Goal: Task Accomplishment & Management: Manage account settings

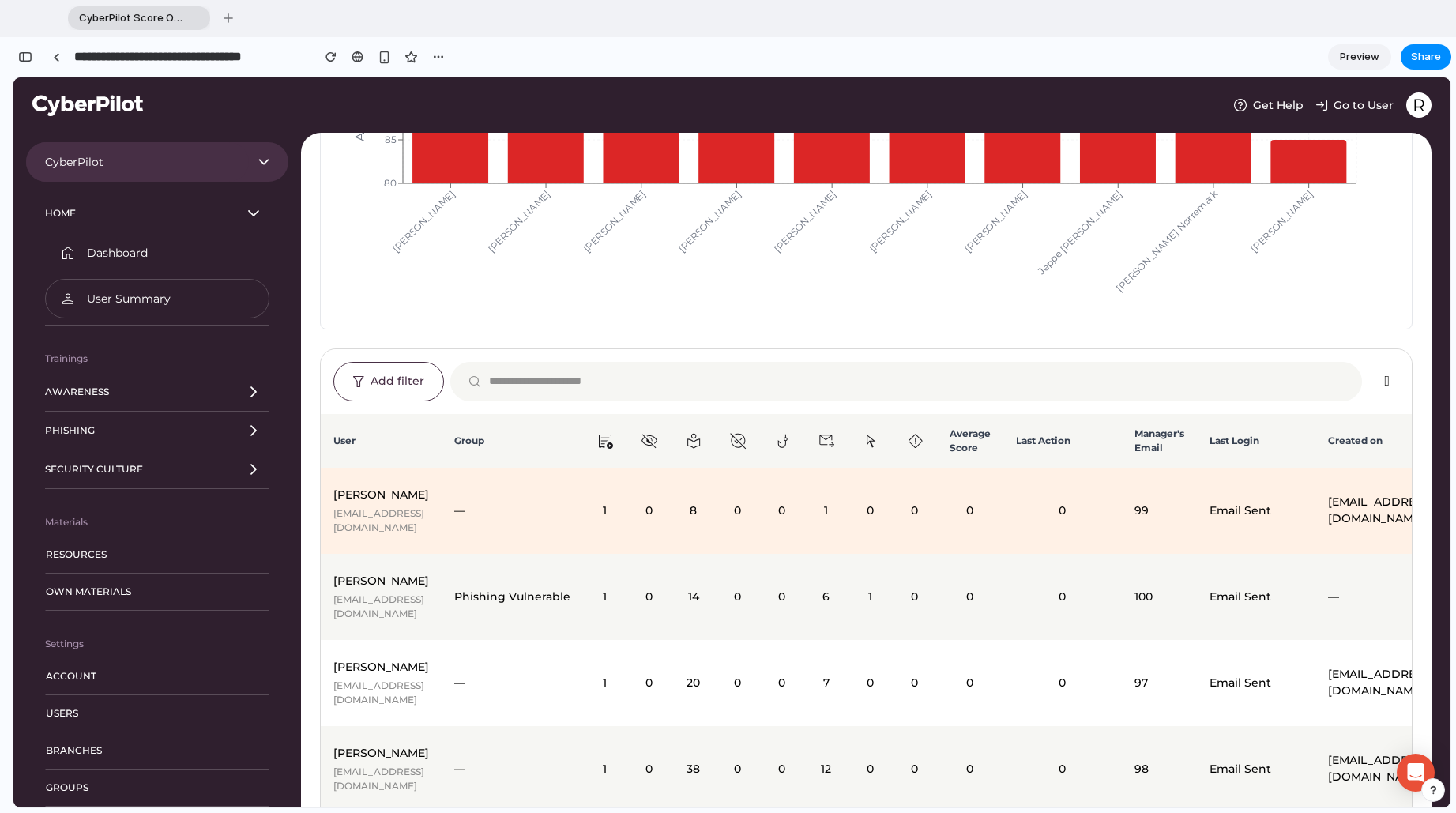
scroll to position [316, 0]
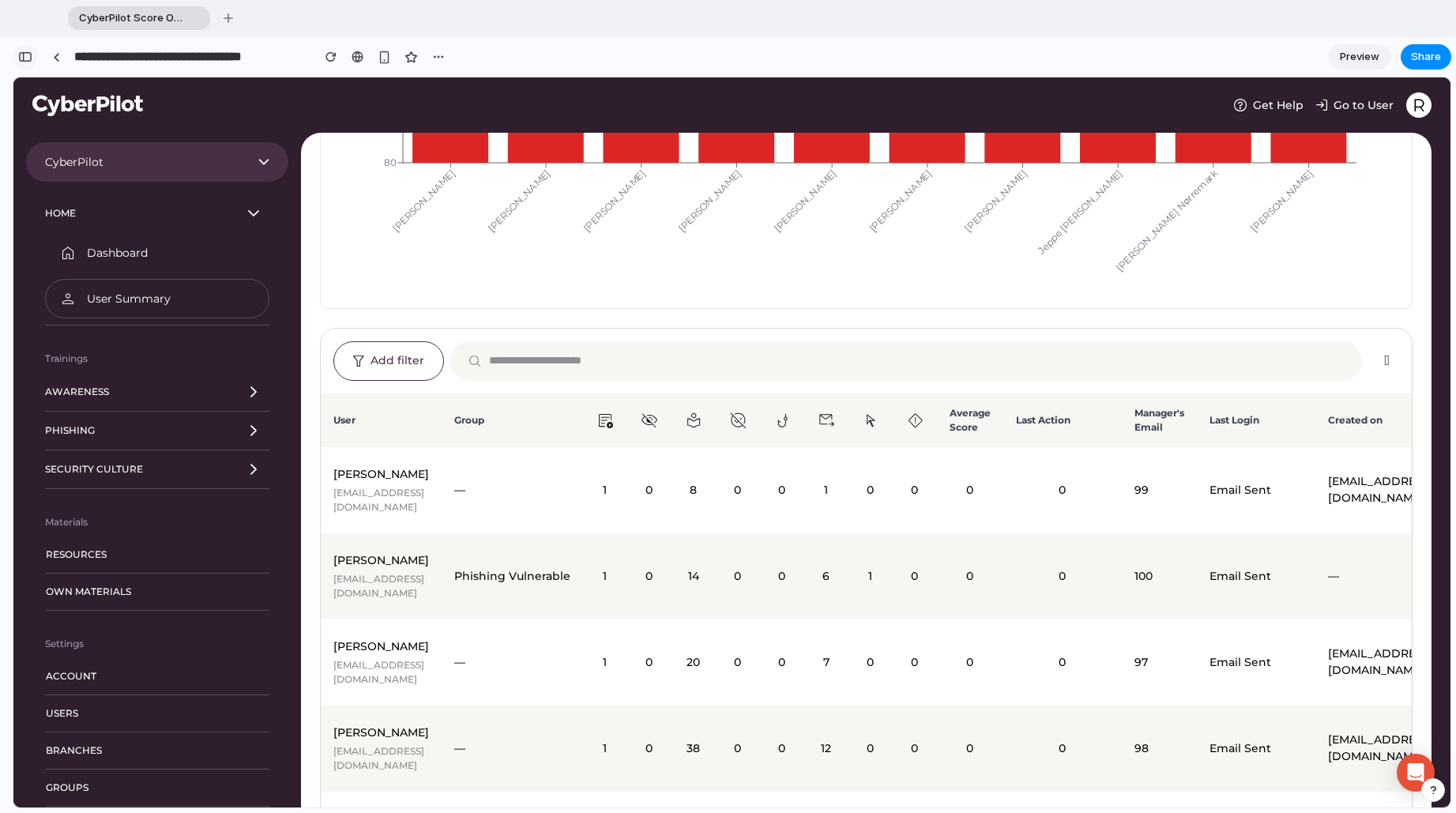
click at [27, 55] on div "button" at bounding box center [25, 56] width 14 height 11
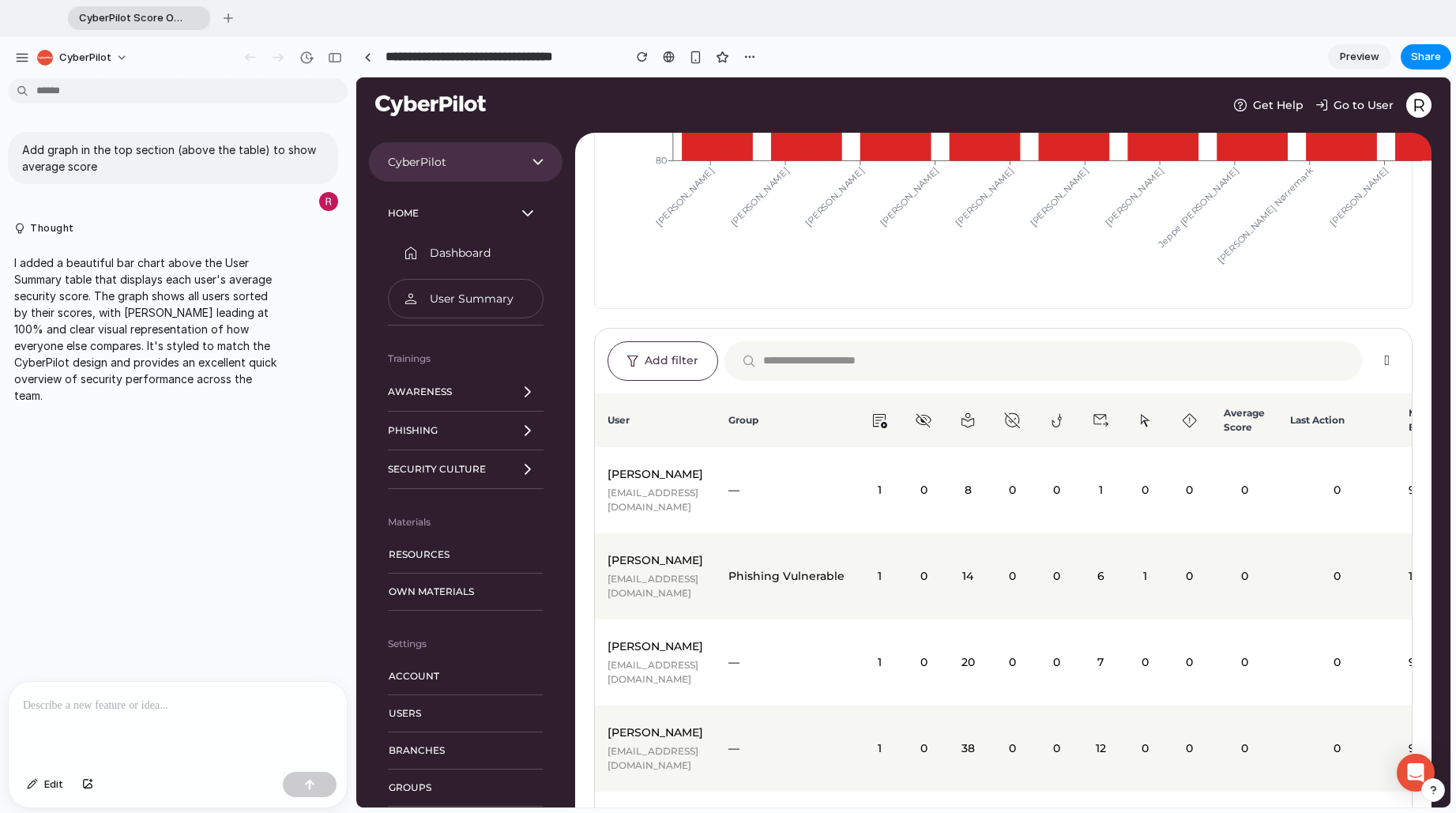
scroll to position [0, 0]
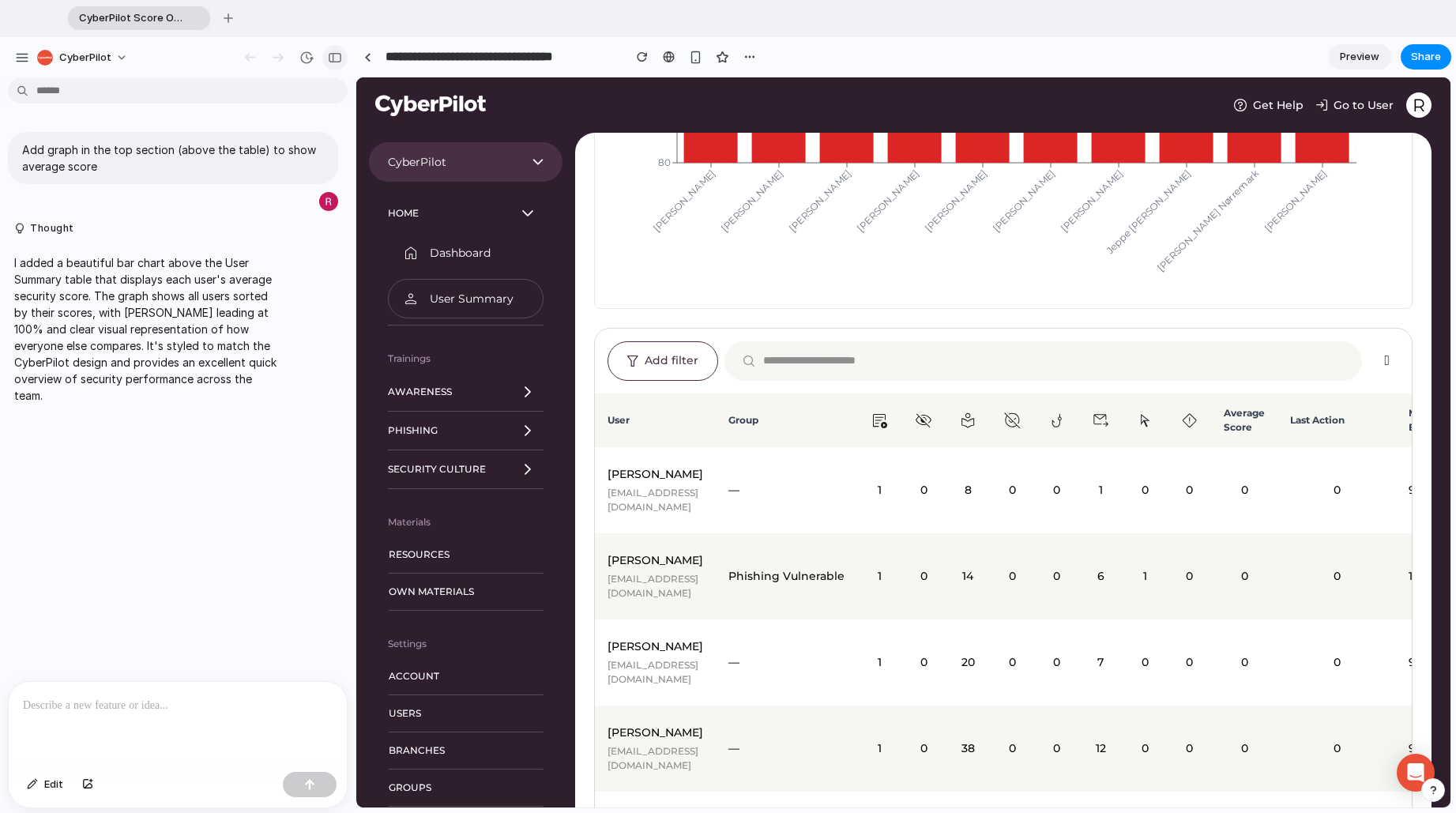
click at [334, 56] on div "button" at bounding box center [335, 57] width 14 height 11
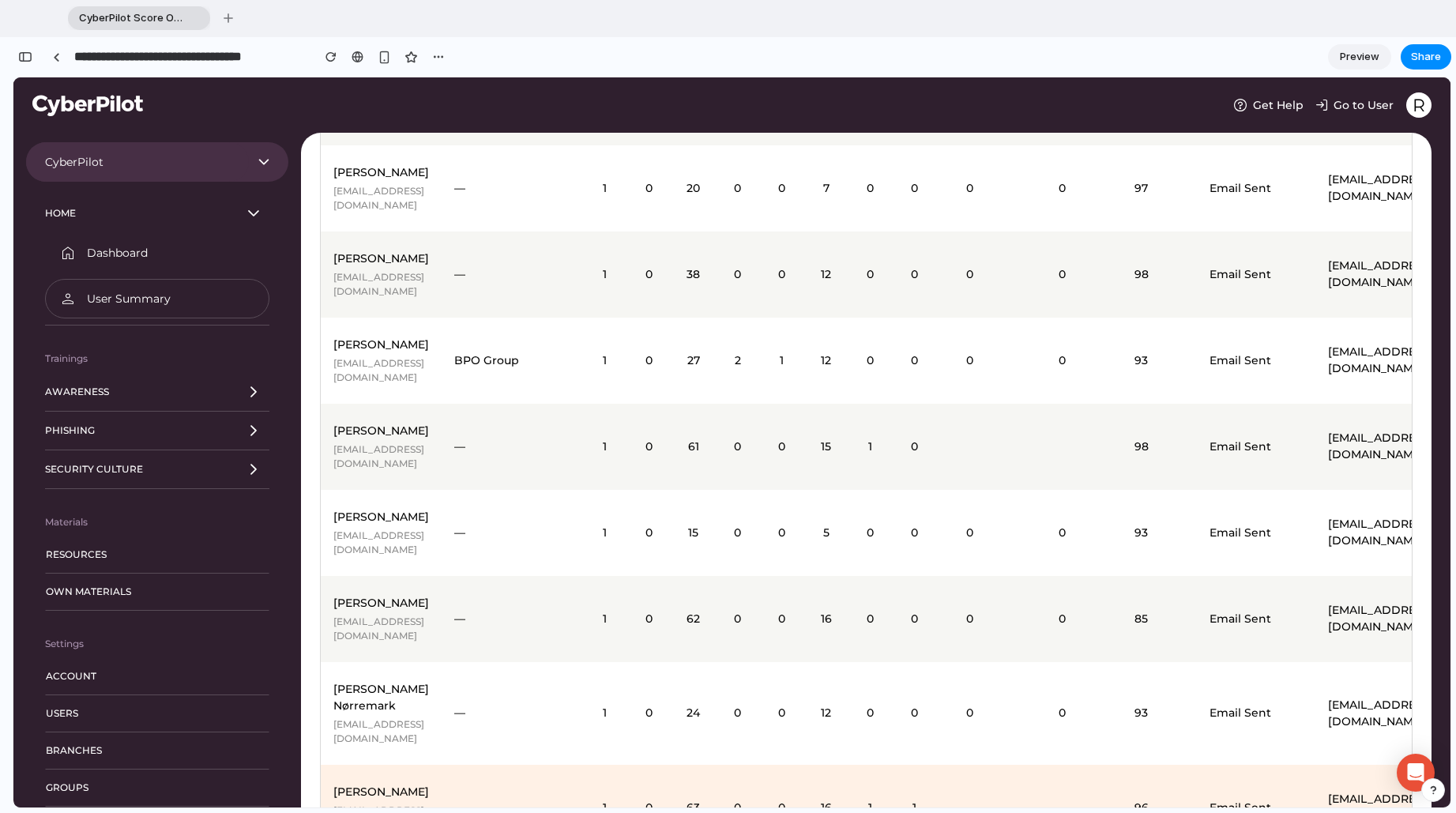
scroll to position [860, 0]
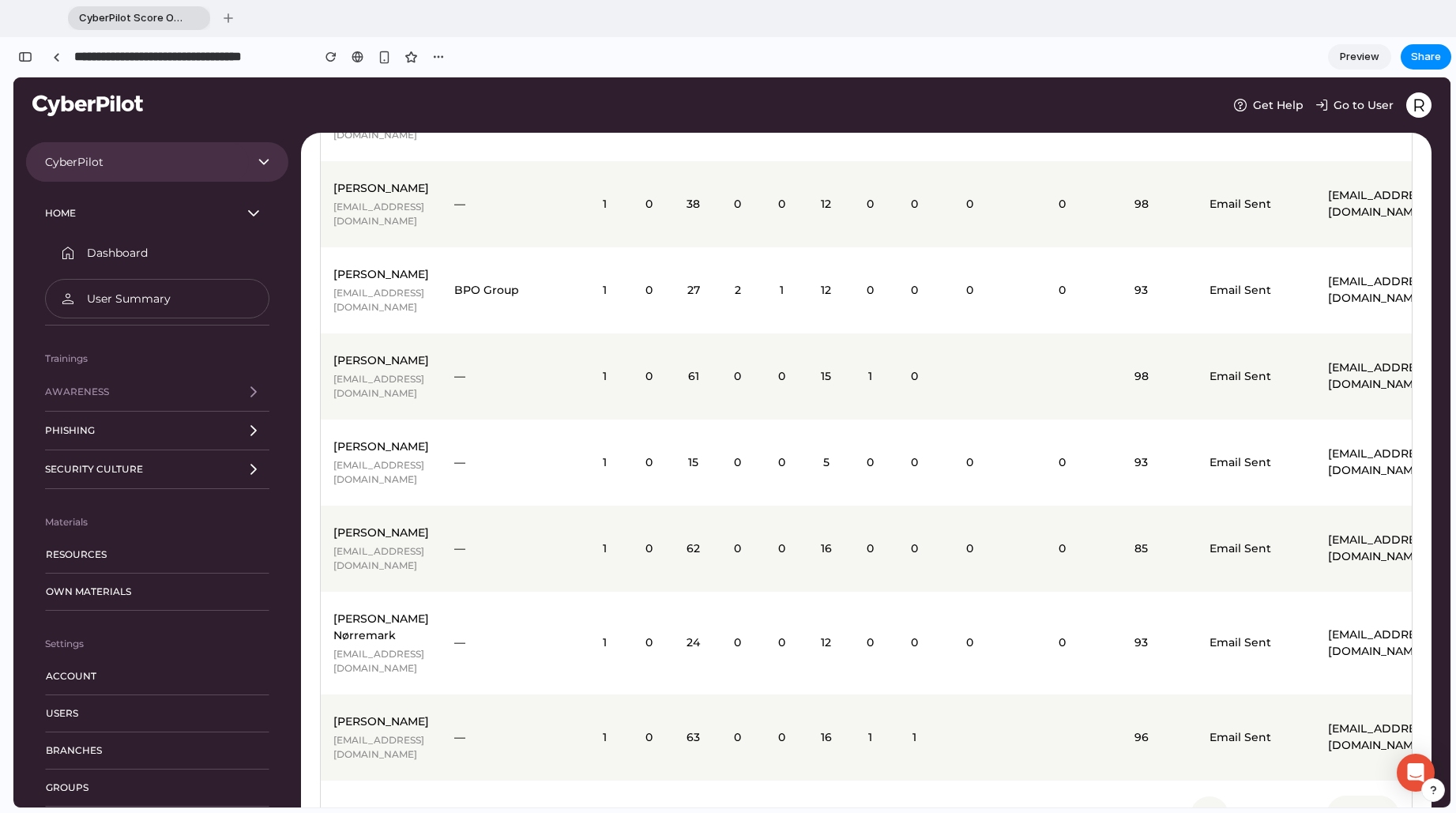
click at [132, 384] on link "Awareness" at bounding box center [157, 392] width 224 height 39
click at [134, 430] on link "Phishing" at bounding box center [157, 430] width 224 height 39
click at [138, 468] on span "Security Culture" at bounding box center [94, 468] width 98 height 9
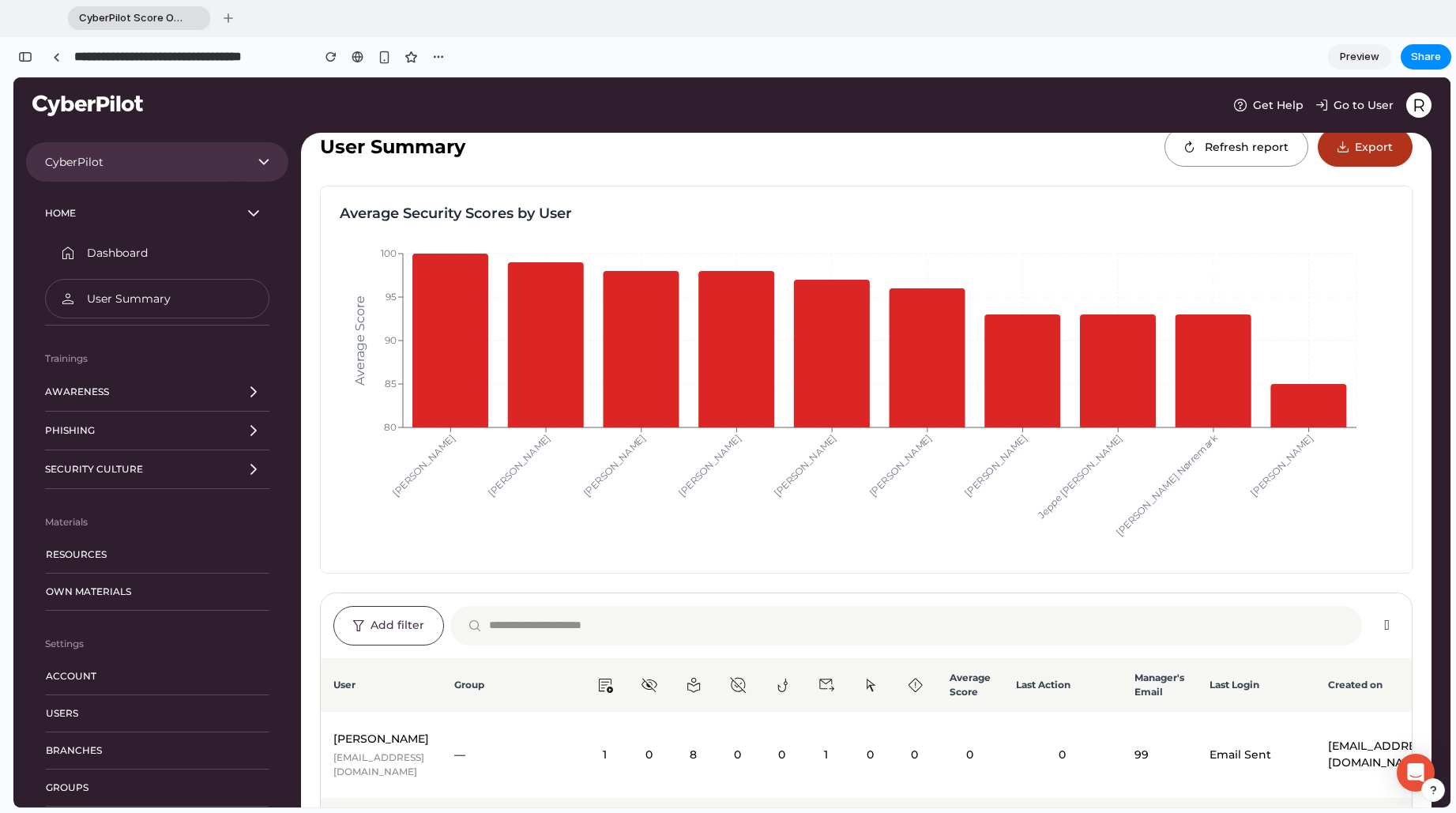
scroll to position [79, 0]
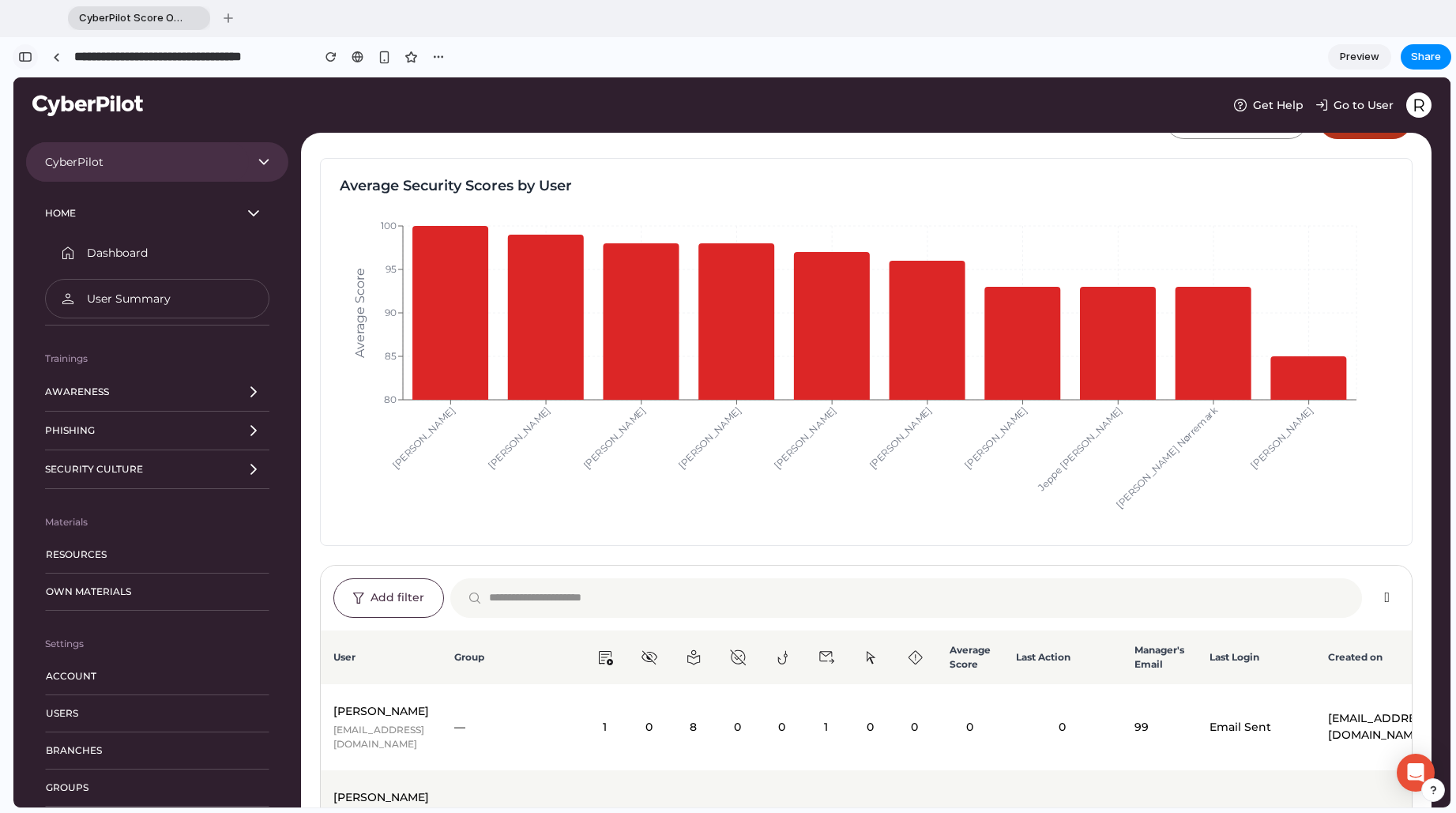
click at [27, 50] on button "button" at bounding box center [25, 57] width 25 height 25
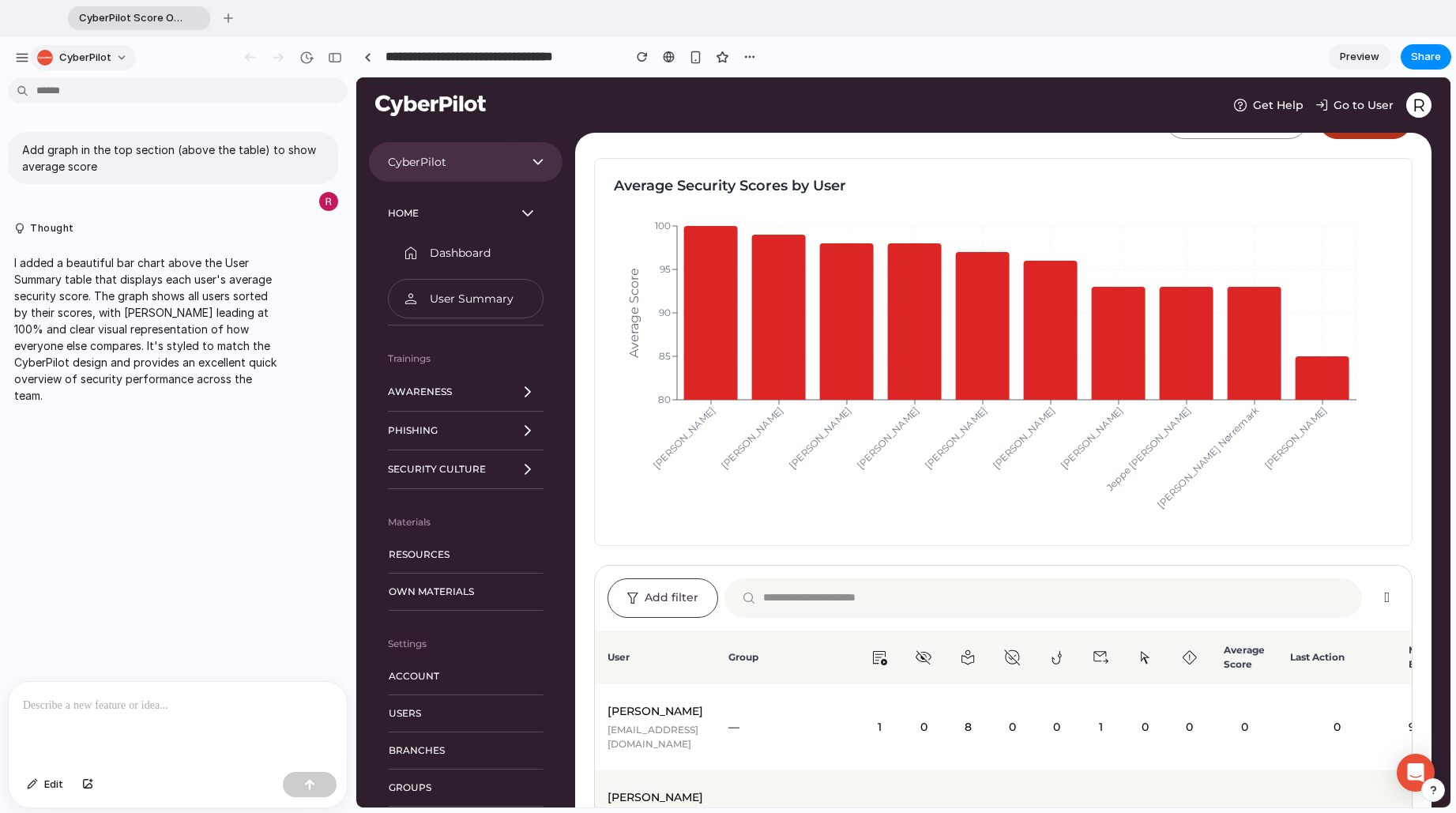
click at [73, 55] on span "CyberPilot" at bounding box center [86, 57] width 52 height 16
click at [24, 60] on div "Settings Invite members Change theme Sign out" at bounding box center [728, 406] width 1456 height 813
click at [22, 60] on div "button" at bounding box center [22, 57] width 14 height 14
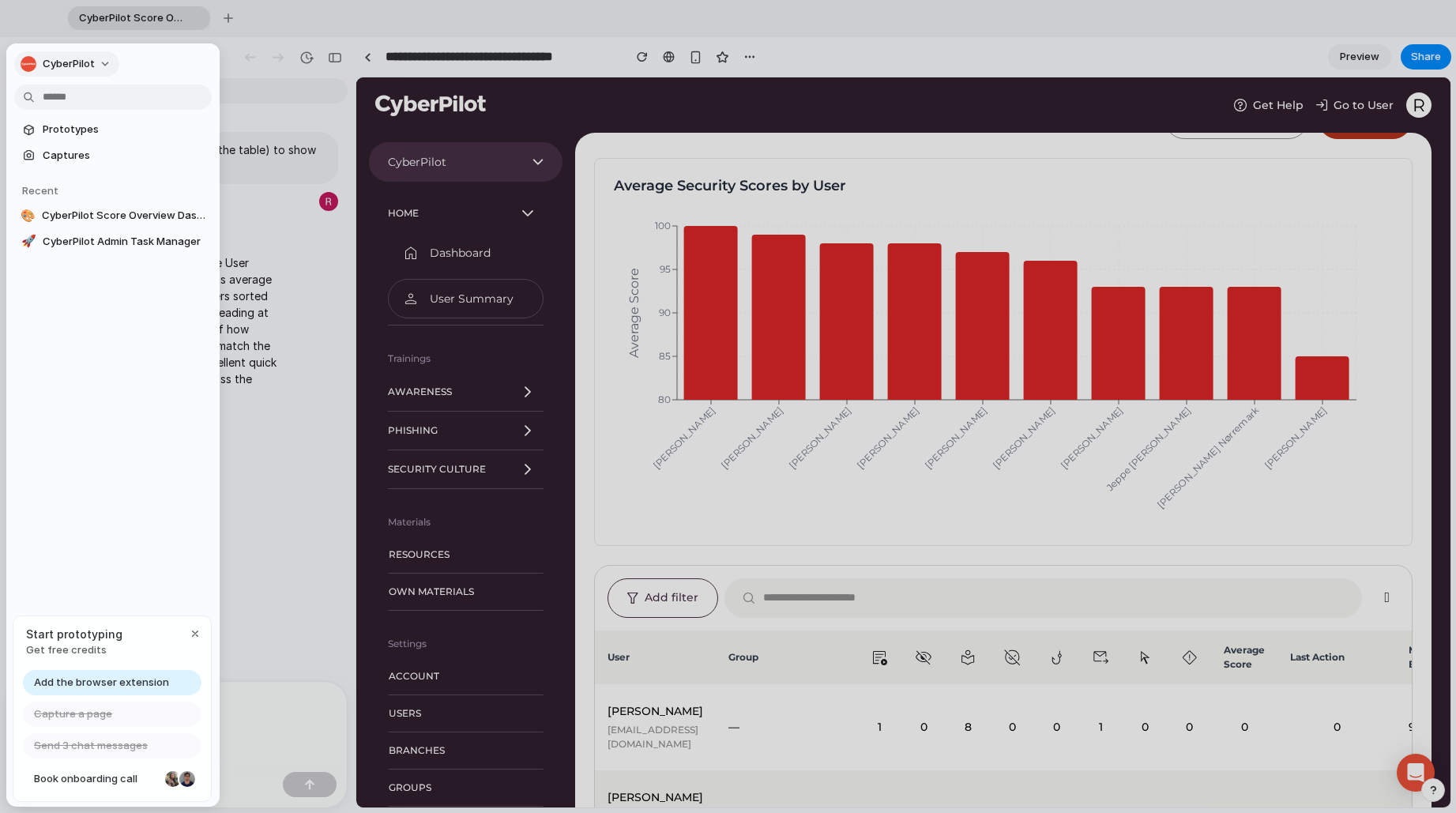
click at [75, 65] on span "CyberPilot" at bounding box center [69, 64] width 52 height 16
click at [86, 102] on li "Settings" at bounding box center [83, 100] width 131 height 25
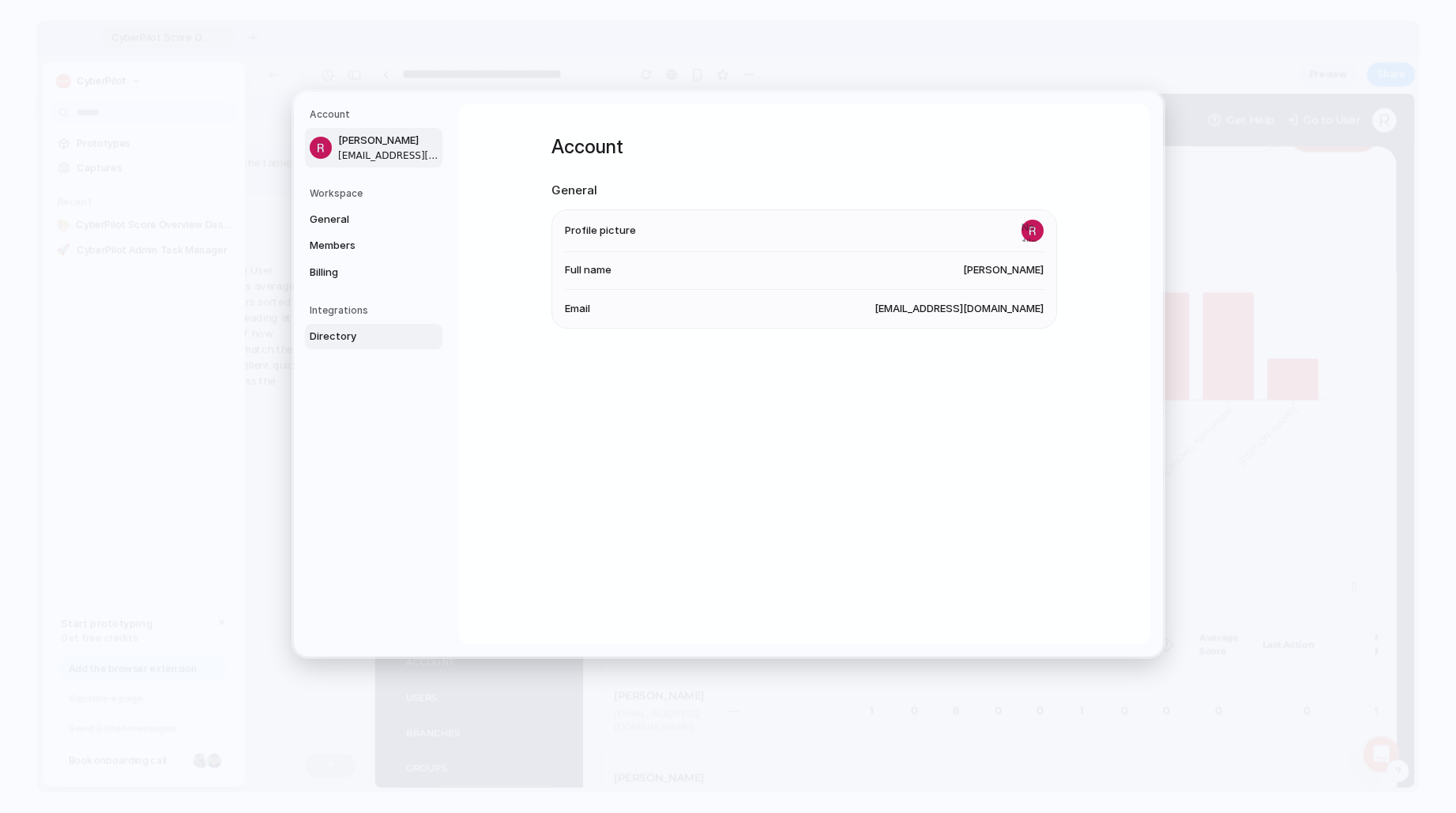
click at [351, 340] on span "Directory" at bounding box center [360, 336] width 101 height 16
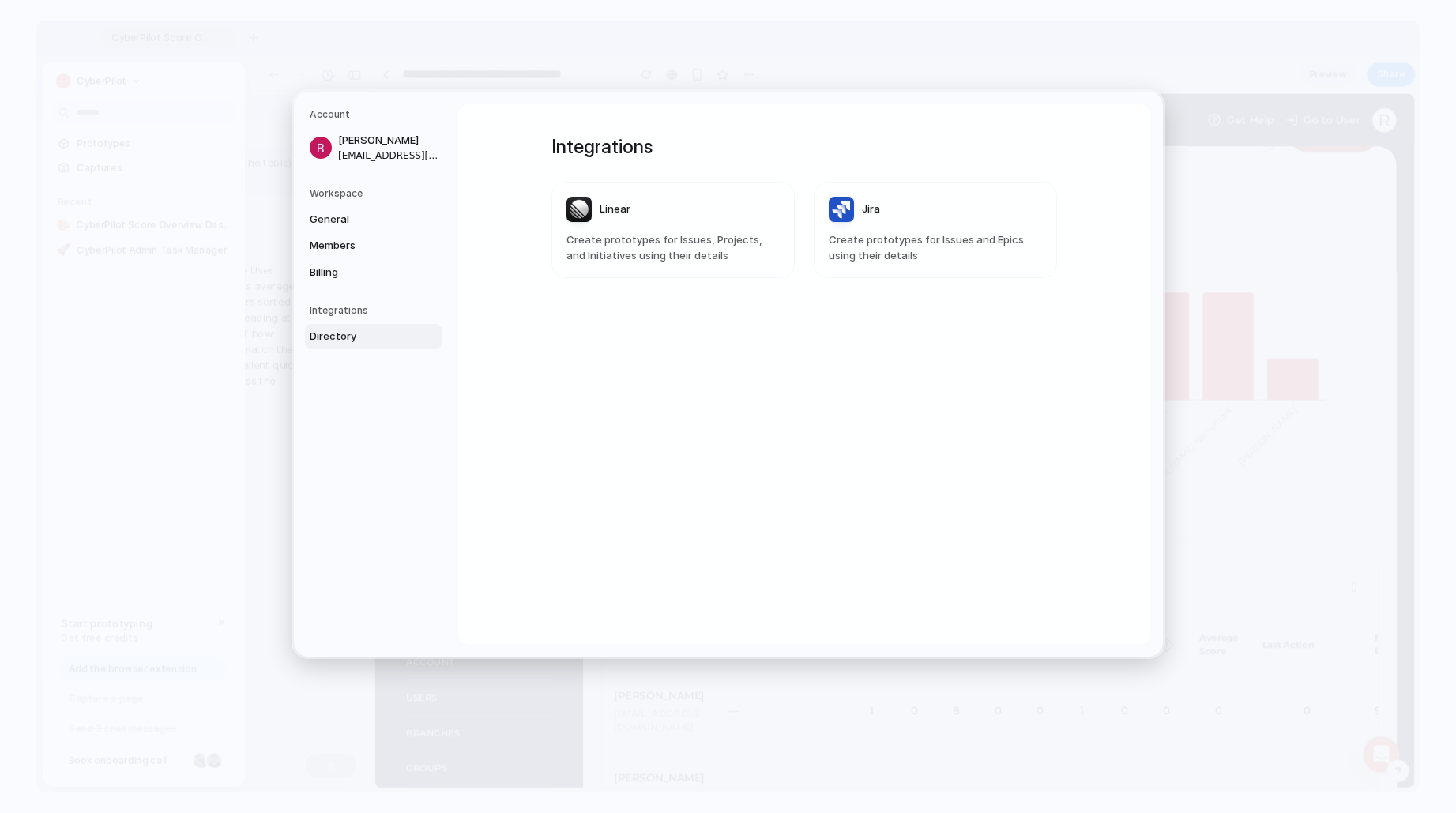
click at [348, 310] on h5 "Integrations" at bounding box center [376, 310] width 133 height 14
click at [328, 313] on h5 "Integrations" at bounding box center [376, 310] width 133 height 14
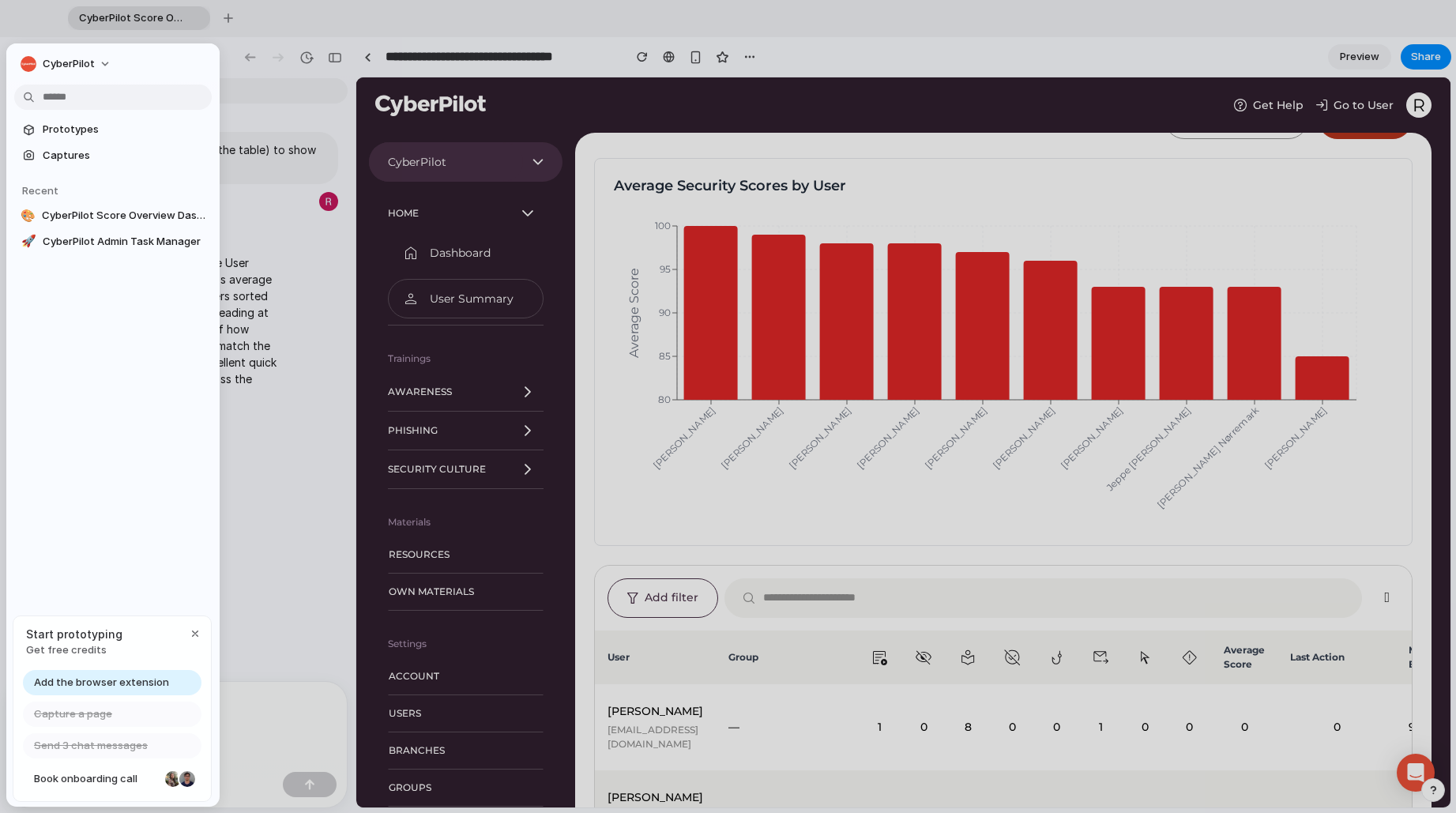
click at [338, 486] on div at bounding box center [728, 406] width 1456 height 813
